Goal: Transaction & Acquisition: Purchase product/service

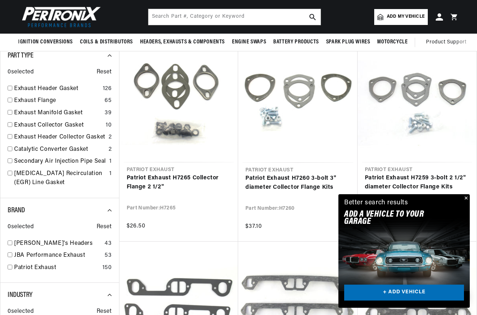
scroll to position [0, 219]
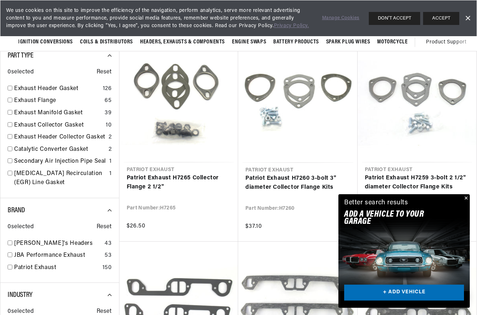
click at [63, 86] on link "Exhaust Header Gasket" at bounding box center [57, 88] width 86 height 9
checkbox input "true"
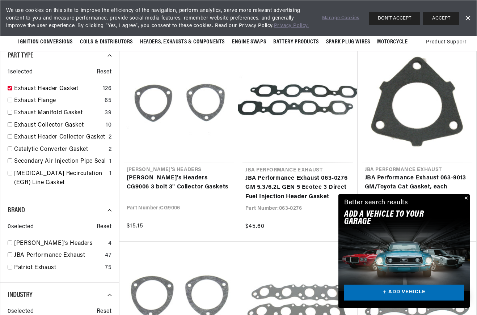
click at [467, 199] on button "Close" at bounding box center [465, 198] width 9 height 9
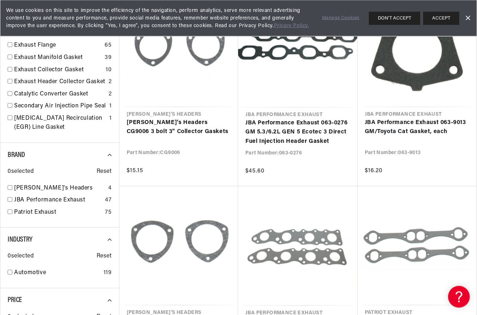
scroll to position [258, 0]
click at [47, 184] on link "[PERSON_NAME]'s Headers" at bounding box center [59, 188] width 91 height 9
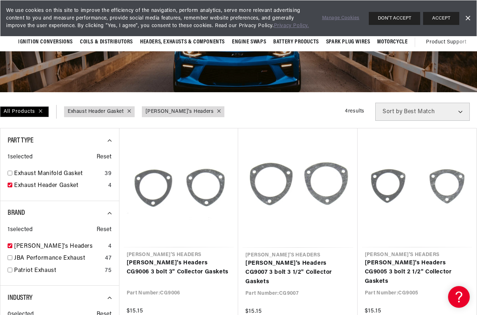
scroll to position [0, 219]
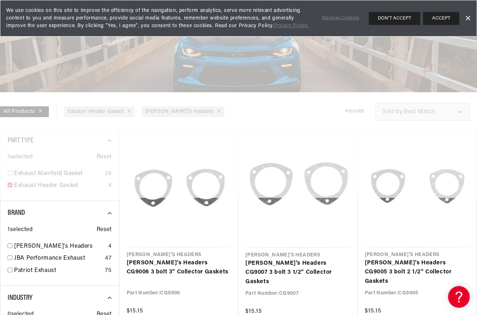
checkbox input "false"
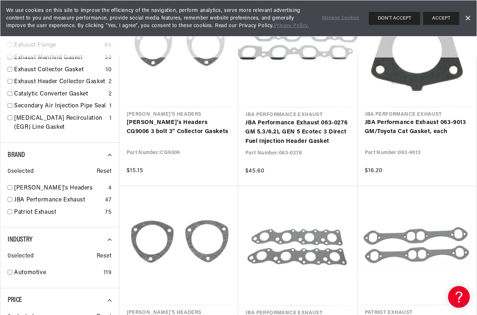
scroll to position [202, 0]
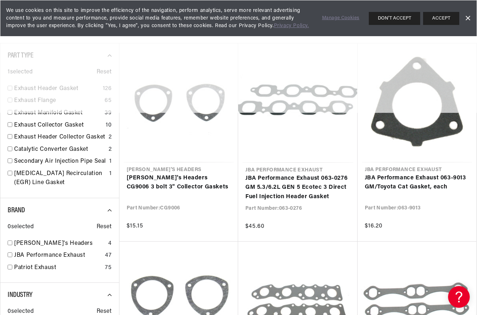
checkbox input "false"
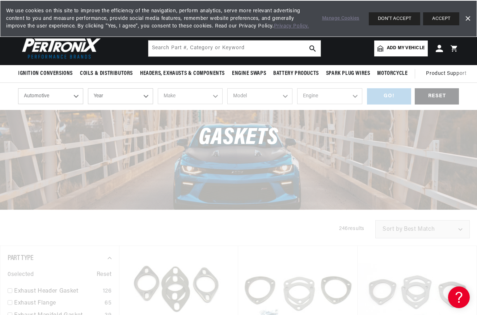
scroll to position [0, 0]
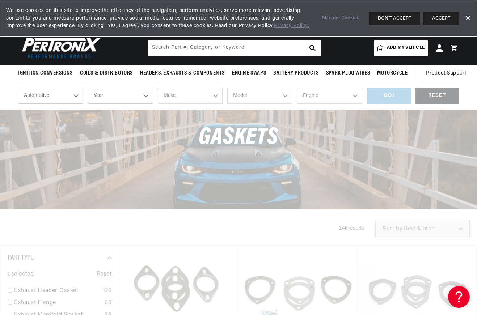
click at [68, 98] on select "Automotive Agricultural Industrial Marine Motorcycle" at bounding box center [50, 96] width 65 height 16
click at [139, 99] on select "Year 2026 2025 2024 2023 2022 2021 2020 2019 2018 2017 2016 2015 2014 2013 2012…" at bounding box center [120, 96] width 65 height 16
select select "1968"
click at [139, 142] on div "Gaskets" at bounding box center [238, 141] width 477 height 63
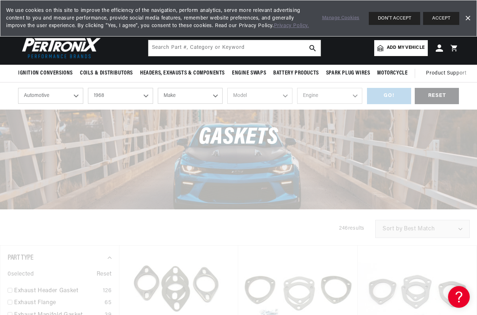
click at [143, 93] on select "2026 2025 2024 2023 2022 2021 2020 2019 2018 2017 2016 2015 2014 2013 2012 2011…" at bounding box center [120, 96] width 65 height 16
select select "1969"
click at [207, 97] on select "Make Alfa Romeo American Motors Aston Martin Austin Austin Healey Avanti BMW Bu…" at bounding box center [190, 96] width 65 height 16
select select "Chevrolet"
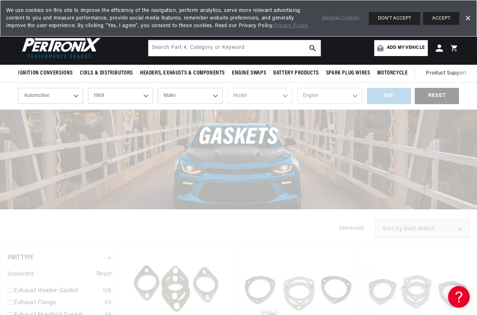
select select "Chevrolet"
click at [270, 96] on select "Model Bel Air Biscayne Blazer Brookwood C10 Pickup C10 Suburban C20 Pickup C20 …" at bounding box center [259, 96] width 65 height 16
select select "Camaro"
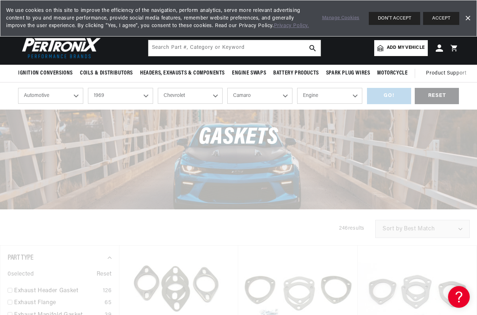
click at [349, 97] on select "Engine 6.6L 230cid / 3.8L 250cid / 4.1L 302cid / 4.9L 305cid / 5.0L 307cid / 5.…" at bounding box center [329, 96] width 65 height 16
select select "350cid-5.7L"
checkbox input "true"
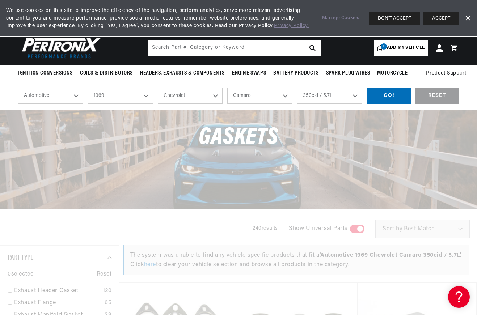
scroll to position [0, 219]
click at [392, 100] on div "GO!" at bounding box center [389, 96] width 44 height 16
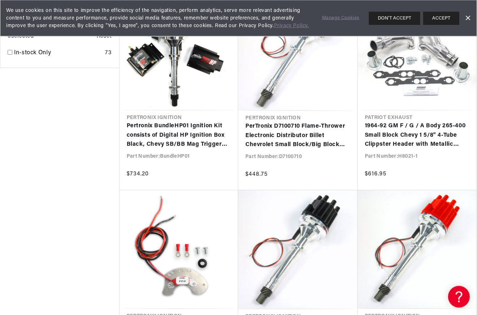
scroll to position [1411, 0]
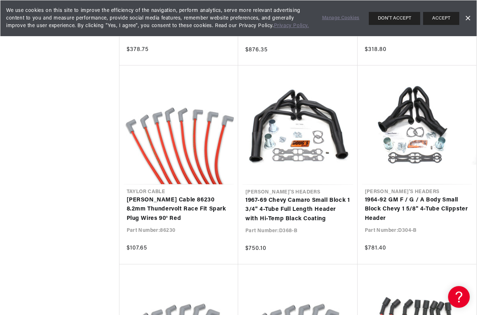
click at [332, 197] on link "1967-69 Chevy Camaro Small Block 1 3/4" 4-Tube Full Length Header with Hi-Temp …" at bounding box center [297, 210] width 105 height 28
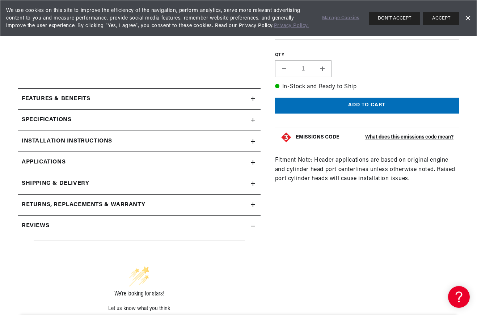
click at [269, 219] on div "1967-69 Chevy Camaro Small Block 1 3/4" 4-Tube Full Length Header with Hi-Temp …" at bounding box center [360, 120] width 198 height 506
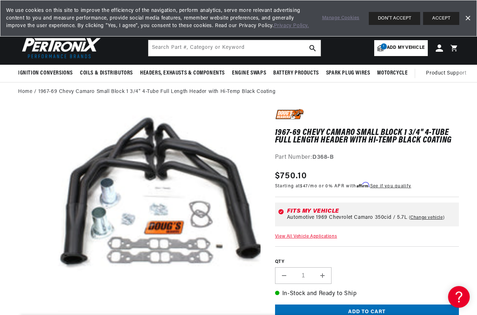
copy div "D368-B"
click at [253, 45] on input "text" at bounding box center [234, 48] width 172 height 16
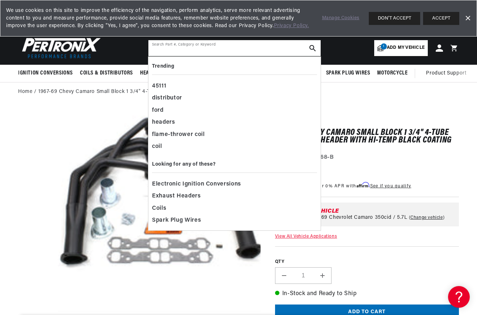
click at [236, 48] on input "text" at bounding box center [234, 48] width 172 height 16
click at [232, 49] on input "text" at bounding box center [234, 48] width 172 height 16
paste input "D368-B"
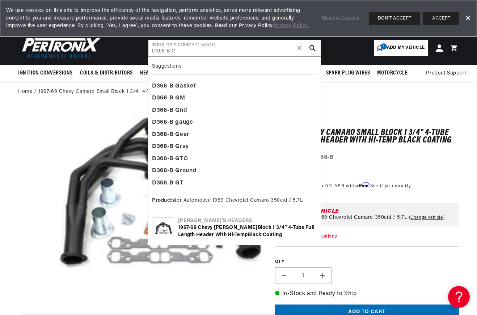
scroll to position [0, 0]
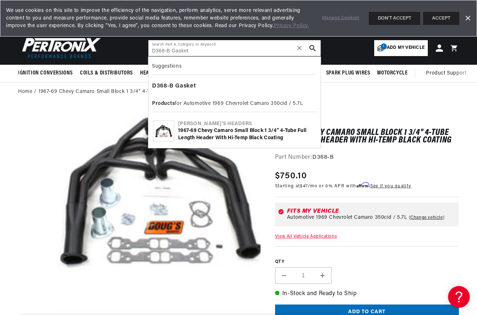
type input "D368-B Gasket"
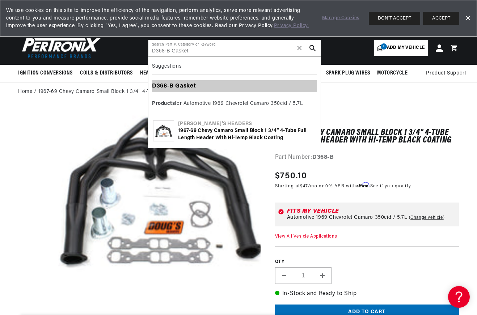
click at [247, 89] on div "D368 - B Gasket" at bounding box center [234, 86] width 165 height 12
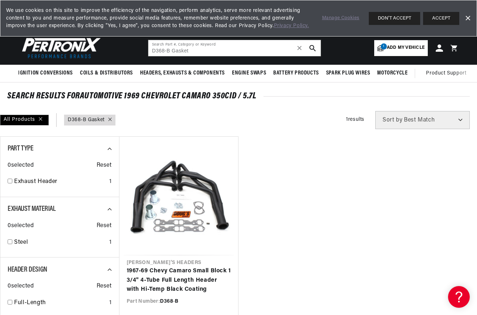
click at [470, 18] on link "Dismiss Banner" at bounding box center [467, 18] width 11 height 11
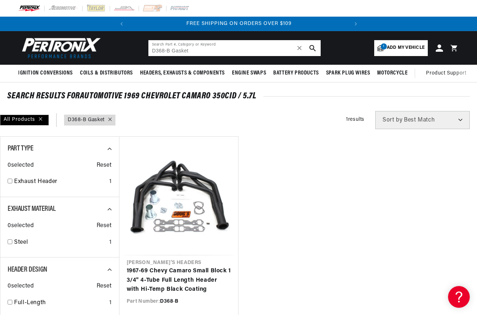
click at [277, 51] on input "D368-B Gasket" at bounding box center [234, 48] width 172 height 16
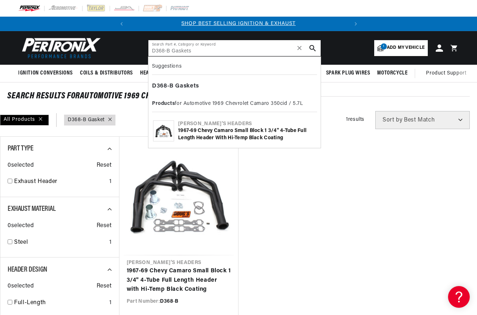
type input "D368-B Gaskets"
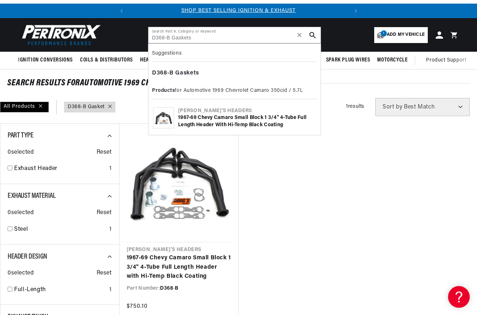
scroll to position [11, 0]
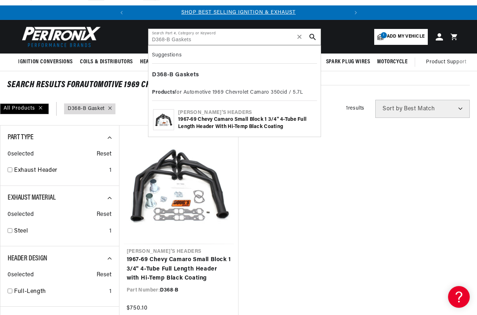
click at [273, 168] on ul "[PERSON_NAME]'s Headers 1967-69 Chevy Camaro Small Block 1 3/4" 4-Tube Full Len…" at bounding box center [298, 224] width 358 height 198
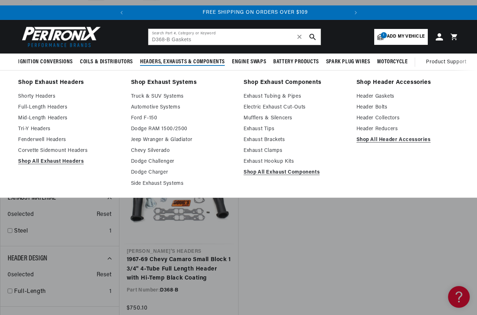
scroll to position [0, 219]
click at [388, 97] on link "Header Gaskets" at bounding box center [408, 96] width 103 height 9
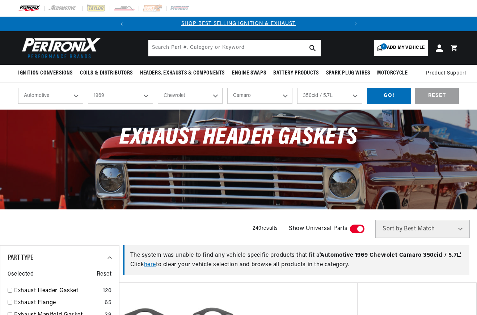
select select "1969"
select select "Chevrolet"
select select "Camaro"
select select "350cid-5.7L"
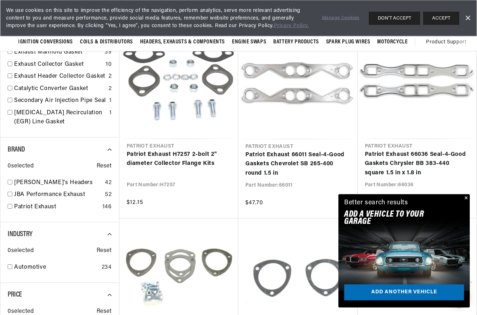
click at [466, 196] on button "Close" at bounding box center [465, 198] width 9 height 9
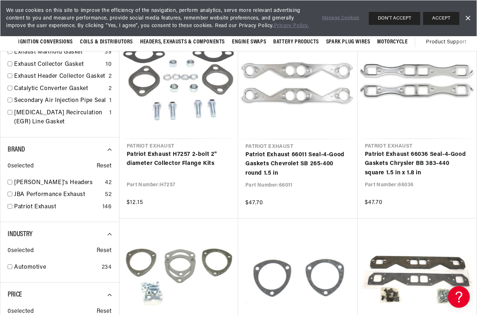
scroll to position [0, 219]
click at [48, 182] on link "[PERSON_NAME]'s Headers" at bounding box center [58, 182] width 88 height 9
checkbox input "true"
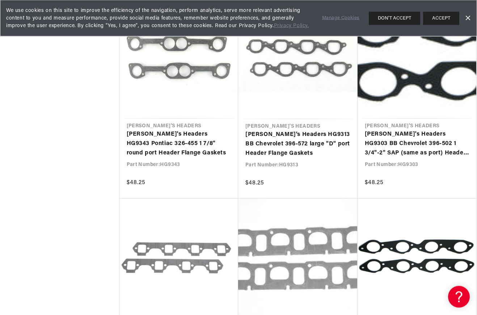
scroll to position [0, 219]
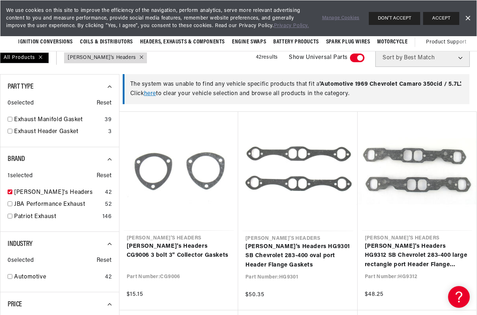
scroll to position [0, 219]
click at [443, 242] on link "Doug's Headers HG9312 SB Chevrolet 283-400 large rectangle port Header Flange G…" at bounding box center [417, 256] width 105 height 28
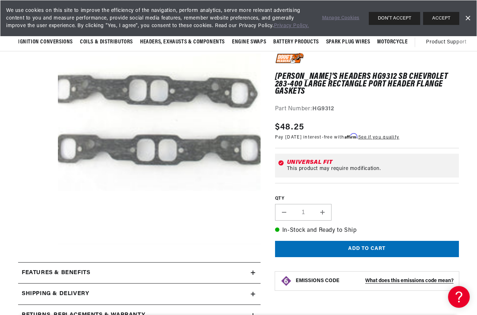
scroll to position [0, 219]
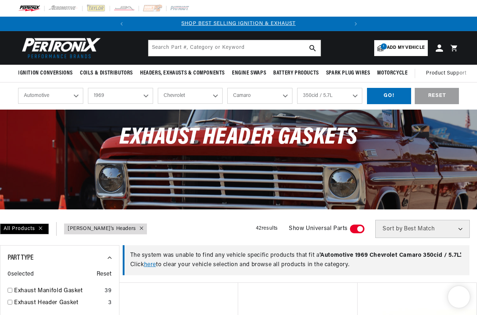
select select "1969"
select select "Chevrolet"
select select "Camaro"
select select "350cid-5.7L"
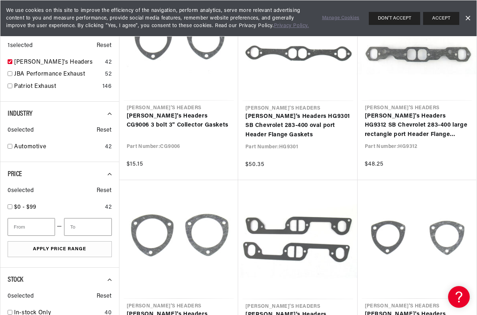
click at [443, 130] on link "[PERSON_NAME]'s Headers HG9312 SB Chevrolet 283-400 large rectangle port Header…" at bounding box center [417, 126] width 105 height 28
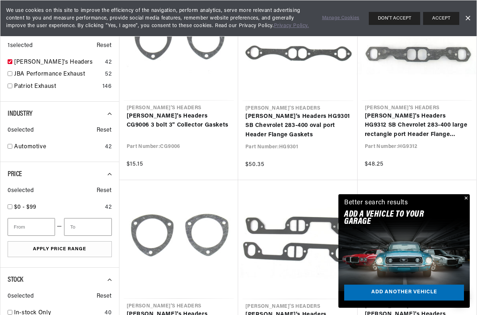
scroll to position [0, 101]
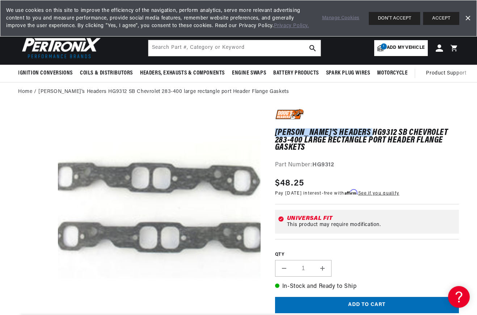
scroll to position [0, 219]
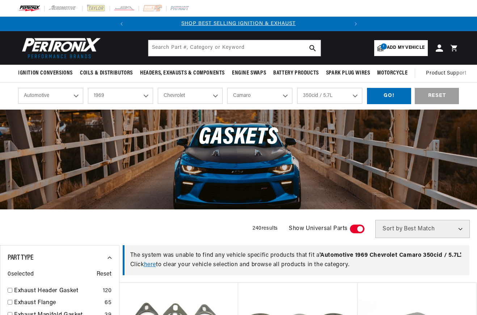
select select "1969"
select select "Chevrolet"
select select "Camaro"
select select "350cid-5.7L"
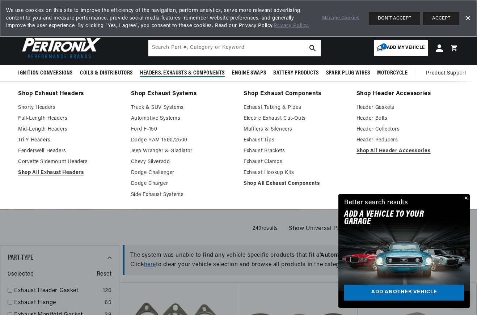
scroll to position [0, 219]
click at [60, 117] on link "Full-Length Headers" at bounding box center [69, 118] width 103 height 9
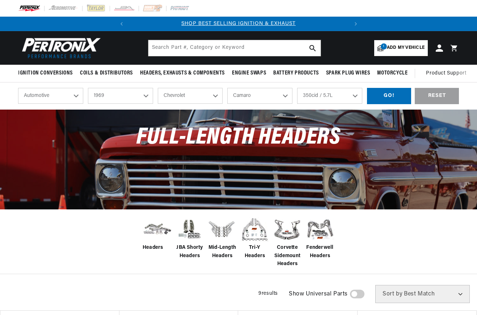
select select "1969"
select select "Chevrolet"
select select "Camaro"
select select "350cid-5.7L"
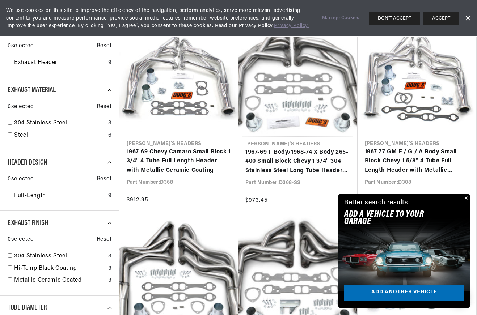
scroll to position [295, 0]
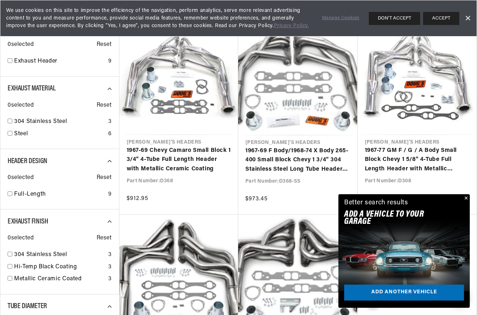
click at [470, 174] on link "1967-77 GM F / G / A Body Small Block Chevy 1 5/8" 4-Tube Full Length Header wi…" at bounding box center [417, 160] width 105 height 28
click at [465, 199] on button "Close" at bounding box center [465, 198] width 9 height 9
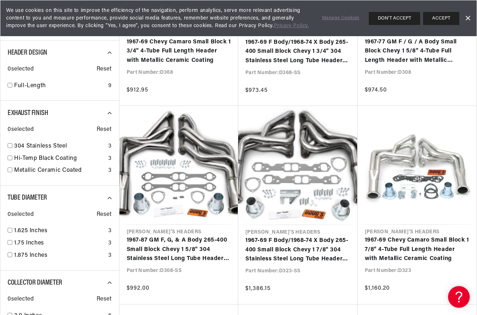
scroll to position [0, 0]
click at [35, 241] on link "1.75 Inches" at bounding box center [59, 243] width 91 height 9
checkbox input "true"
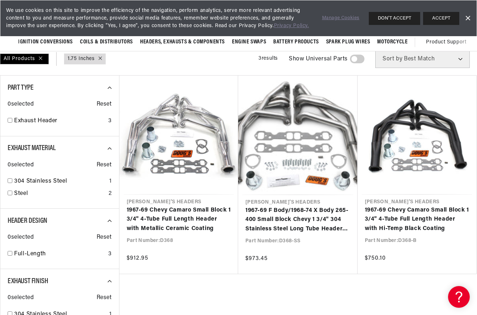
click at [339, 206] on link "1967-69 F Body/1968-74 X Body 265-400 Small Block Chevy 1 3/4" 304 Stainless St…" at bounding box center [297, 220] width 105 height 28
